Goal: Entertainment & Leisure: Consume media (video, audio)

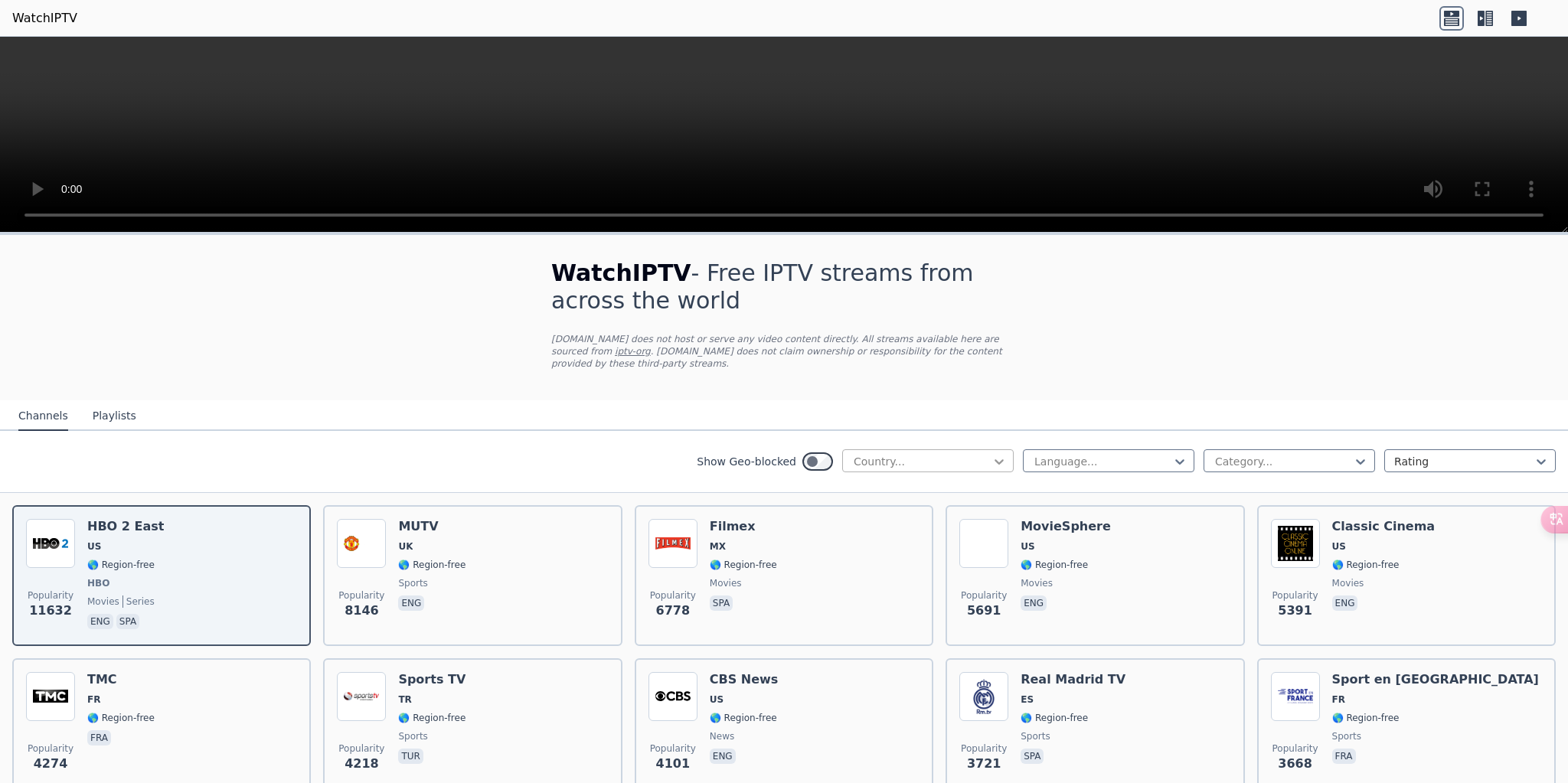
click at [991, 458] on icon at bounding box center [999, 462] width 15 height 15
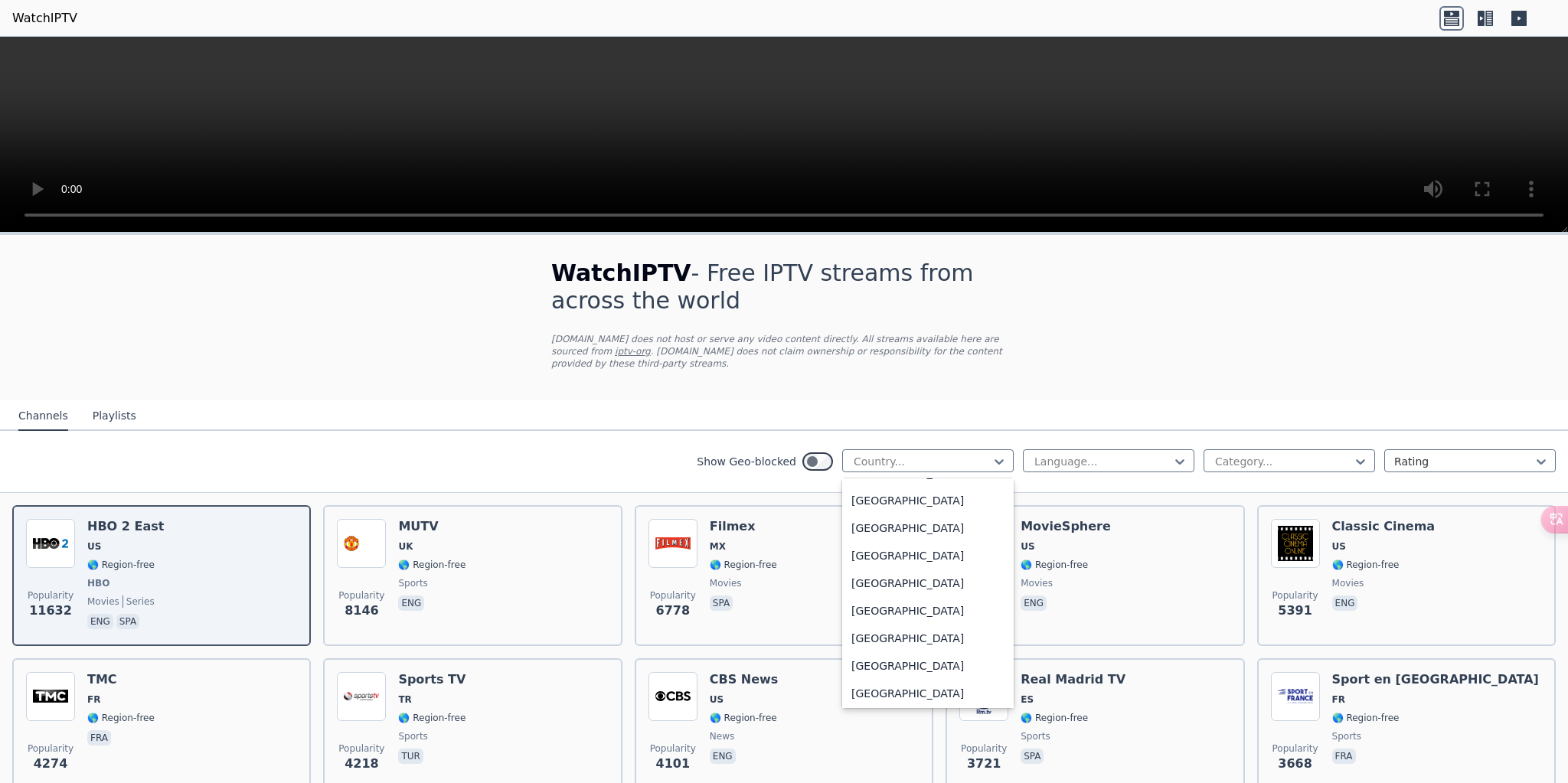
scroll to position [420, 0]
click at [1268, 461] on div at bounding box center [1283, 462] width 140 height 15
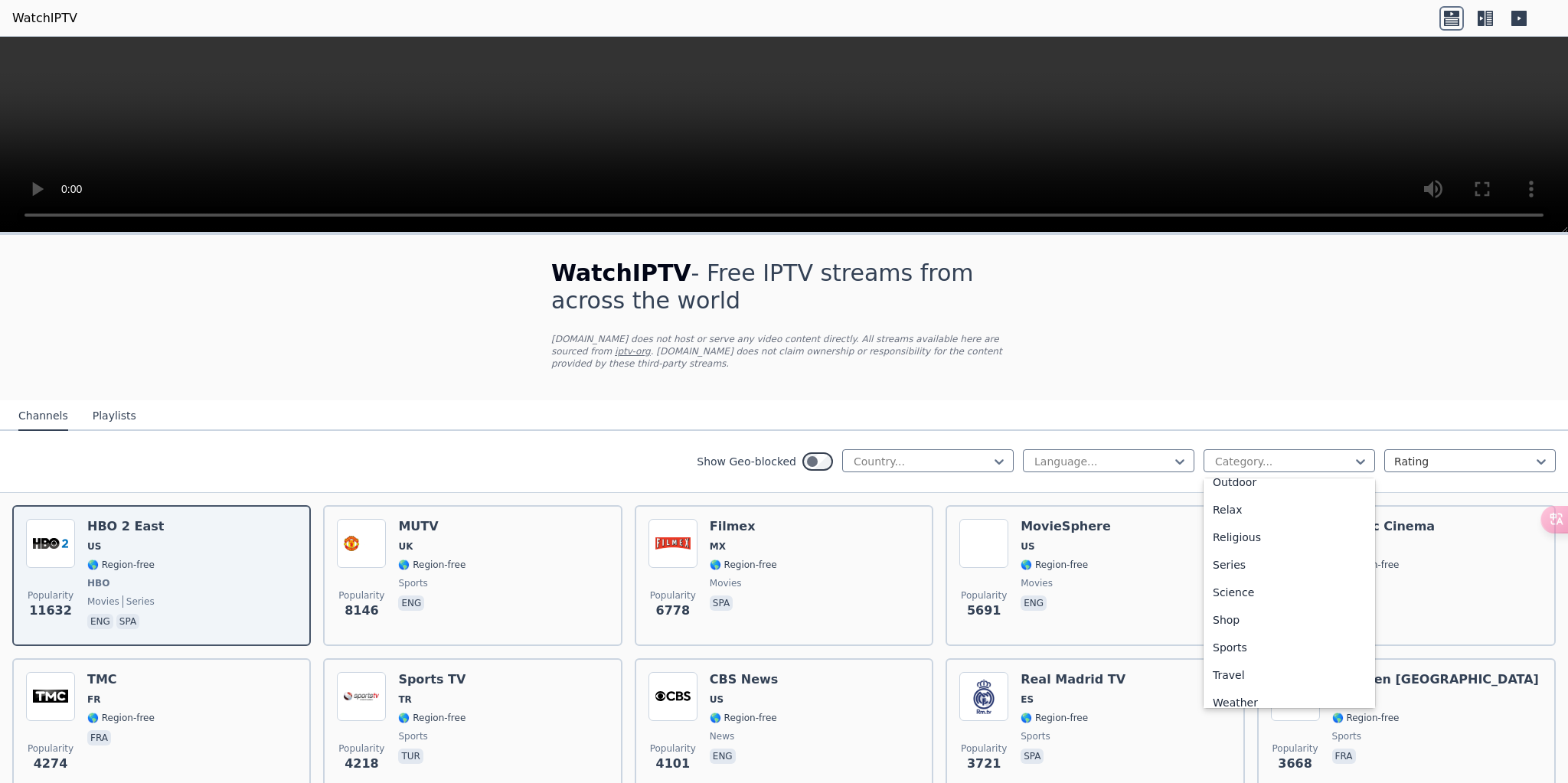
scroll to position [521, 0]
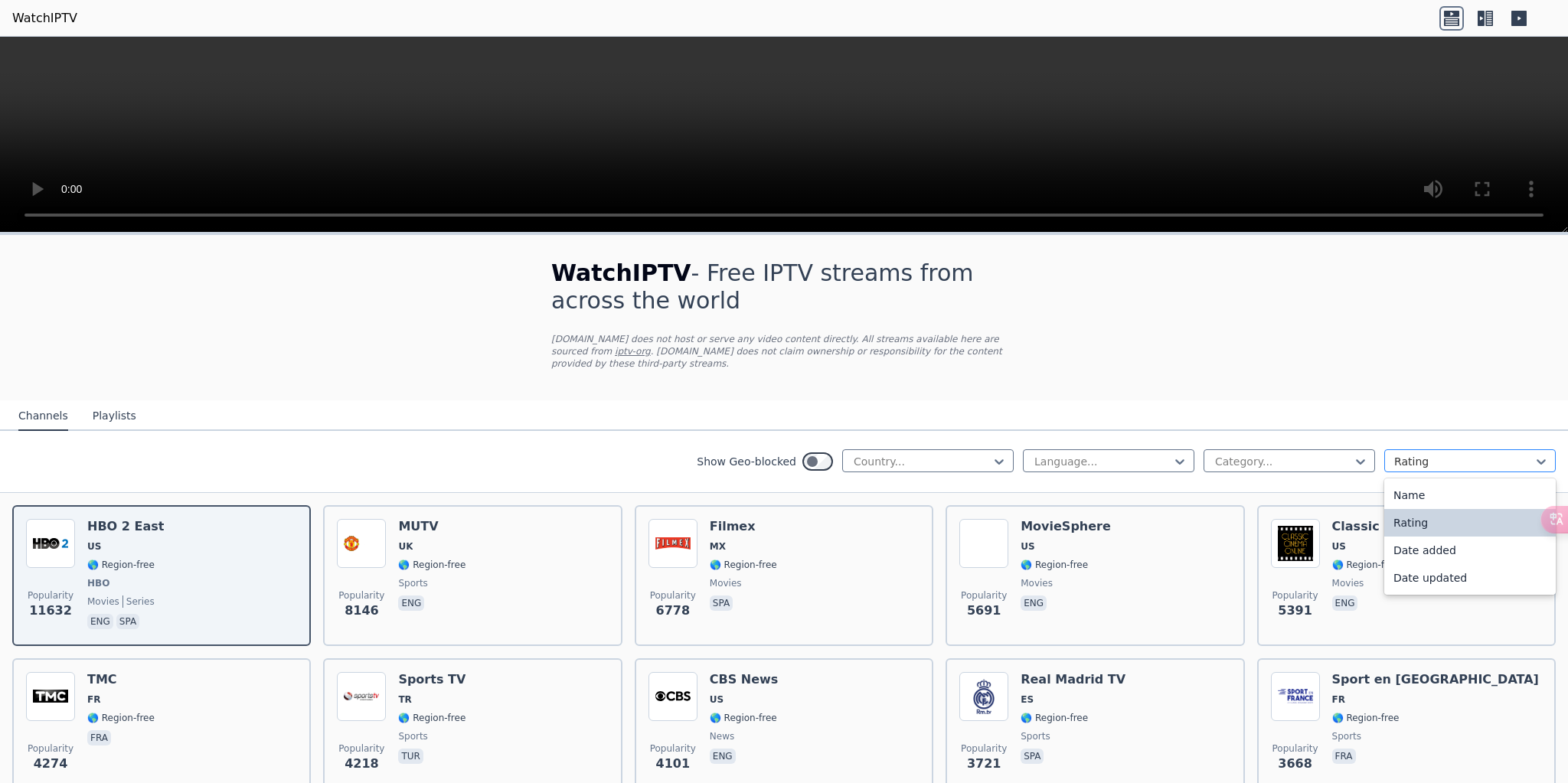
click at [1482, 454] on div at bounding box center [1464, 462] width 140 height 15
click at [1303, 417] on nav "Channels Playlists" at bounding box center [784, 416] width 1568 height 31
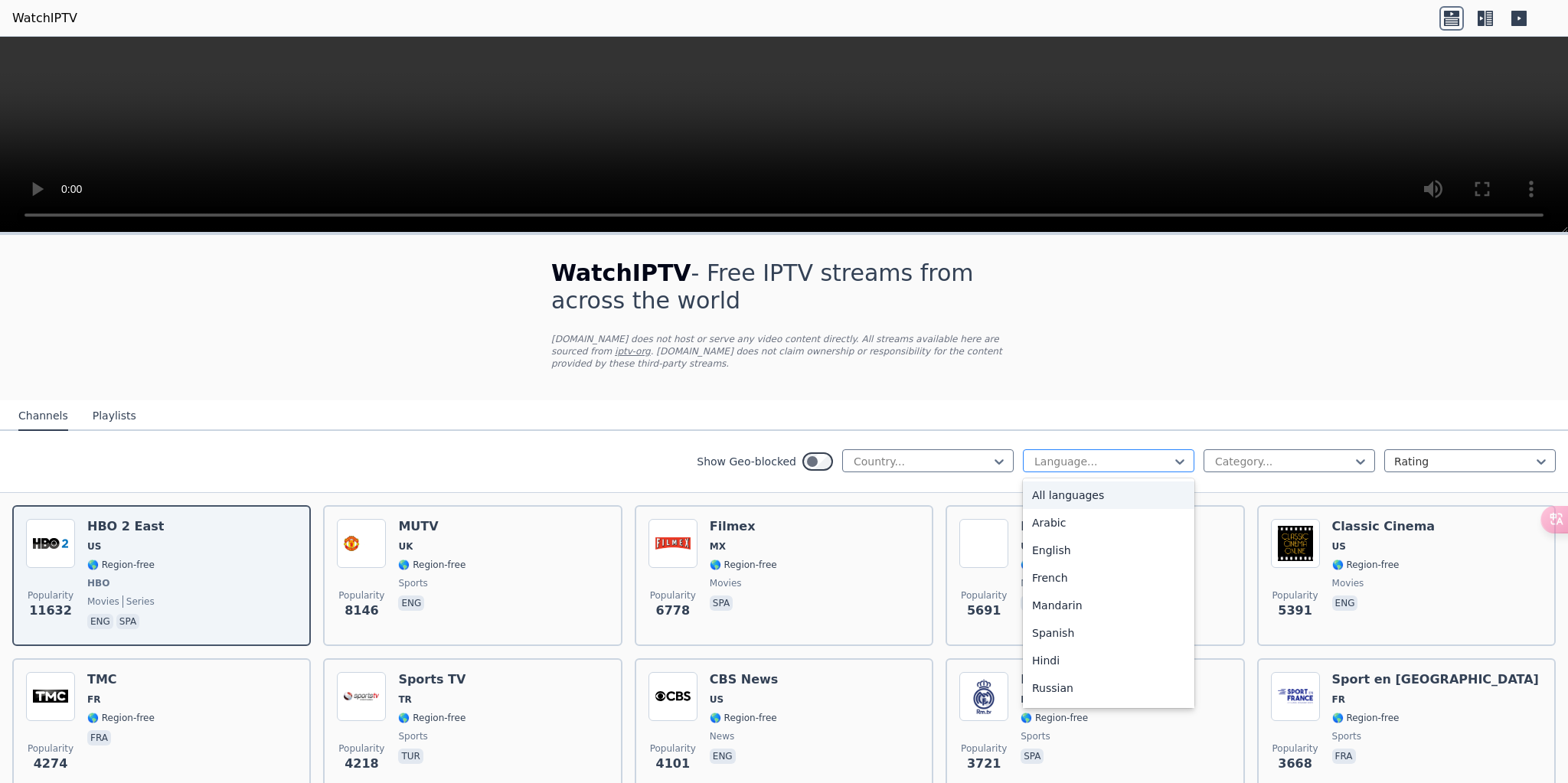
click at [1136, 462] on div at bounding box center [1103, 462] width 140 height 15
click at [1087, 568] on div "Japanese" at bounding box center [1108, 567] width 171 height 27
click at [1306, 456] on div at bounding box center [1283, 462] width 140 height 15
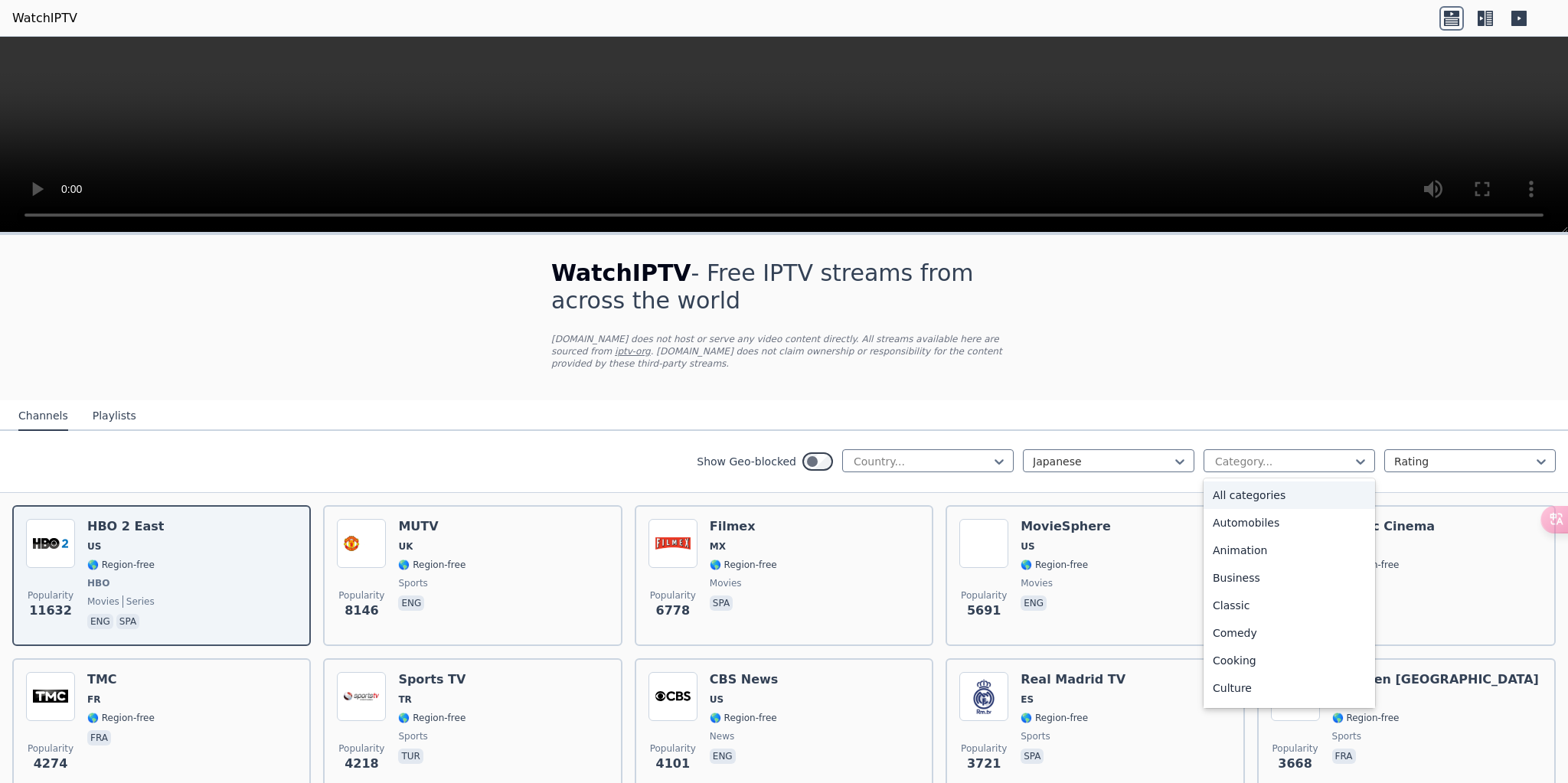
click at [1275, 499] on div "All categories" at bounding box center [1288, 495] width 171 height 27
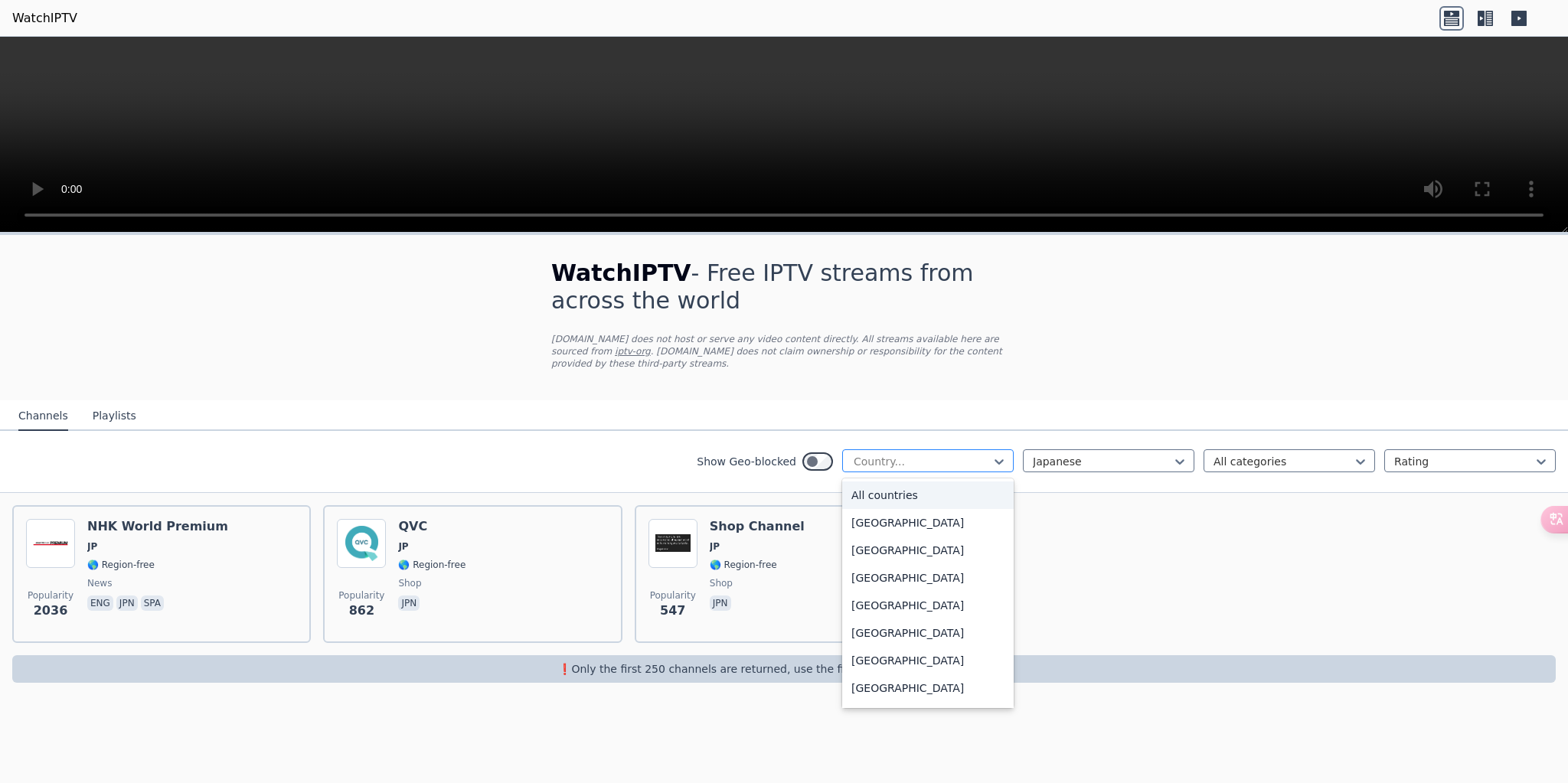
click at [955, 463] on div at bounding box center [922, 462] width 140 height 15
click at [1118, 398] on div "WatchIPTV - Free IPTV streams from across the world [DOMAIN_NAME] does not host…" at bounding box center [784, 471] width 1568 height 472
click at [943, 461] on div at bounding box center [922, 462] width 140 height 15
click at [942, 568] on div "[GEOGRAPHIC_DATA]" at bounding box center [927, 554] width 171 height 27
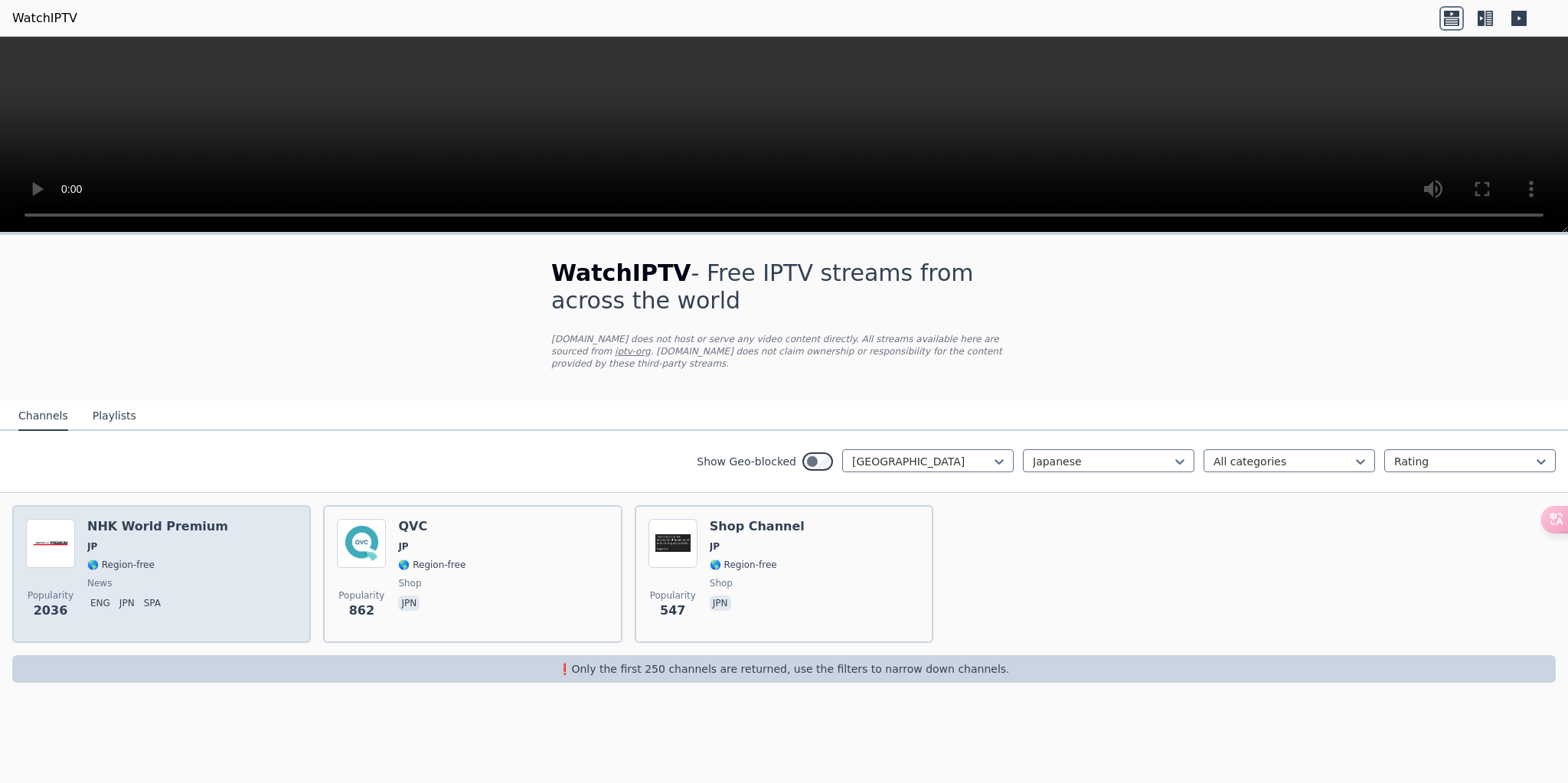
click at [237, 564] on div "Popularity 2036 NHK World Premium JP 🌎 Region-free news eng jpn spa" at bounding box center [162, 573] width 271 height 110
click at [217, 554] on div "Popularity 2036 NHK World Premium JP 🌎 Region-free news eng jpn spa" at bounding box center [162, 573] width 271 height 110
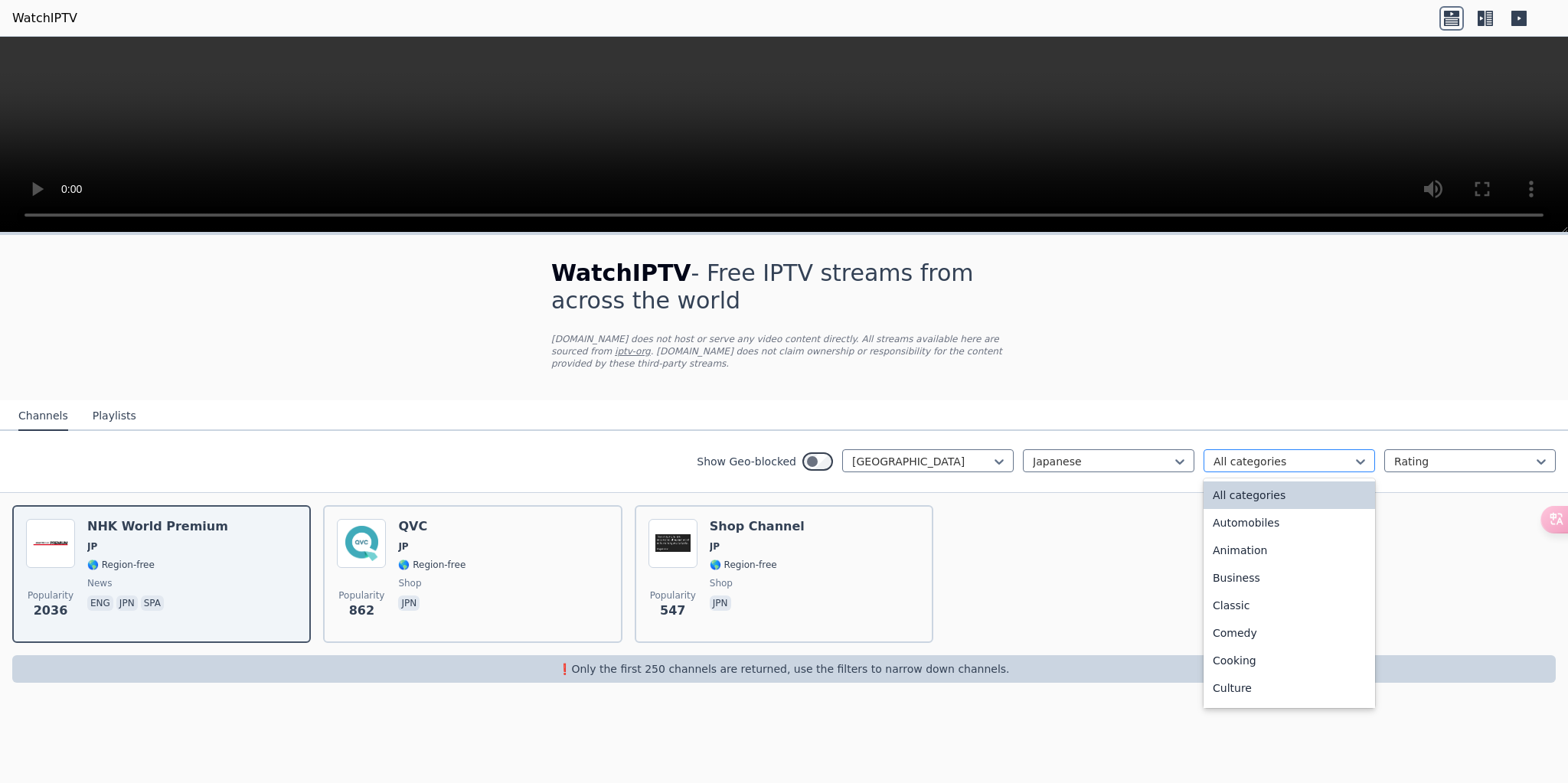
click at [1286, 462] on div at bounding box center [1283, 462] width 140 height 15
